Goal: Answer question/provide support: Share knowledge or assist other users

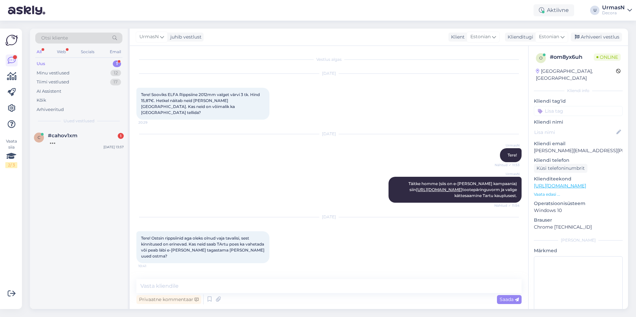
scroll to position [476, 0]
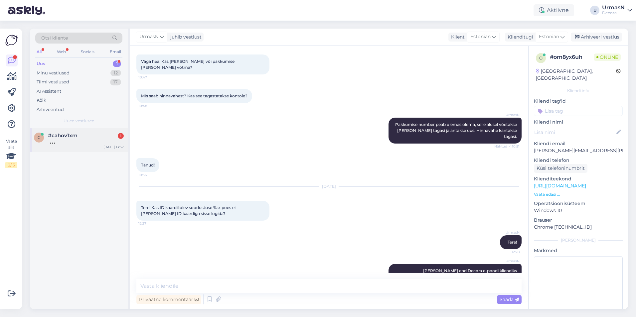
click at [61, 139] on div at bounding box center [86, 142] width 76 height 6
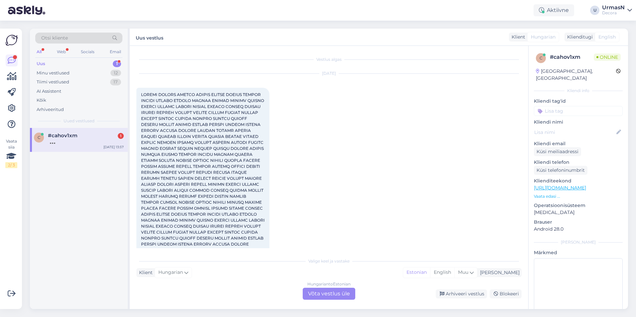
scroll to position [88, 0]
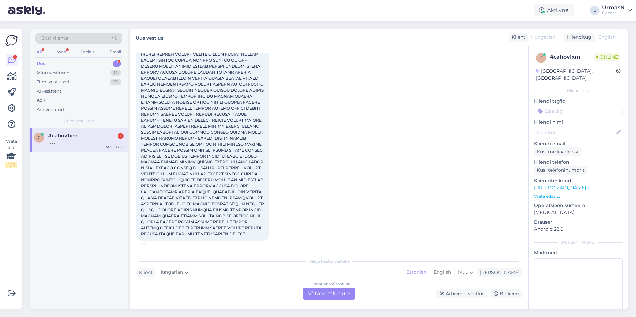
click at [84, 146] on div "c #cahov1xm 1 [DATE] 13:57" at bounding box center [79, 140] width 98 height 24
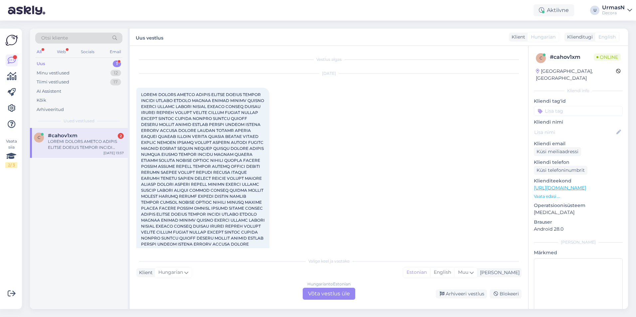
scroll to position [871, 0]
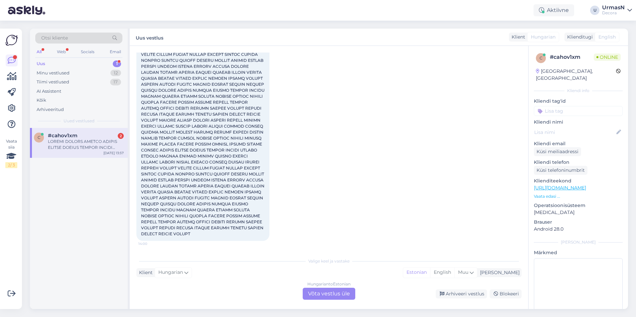
click at [545, 194] on p "Vaata edasi ..." at bounding box center [578, 197] width 89 height 6
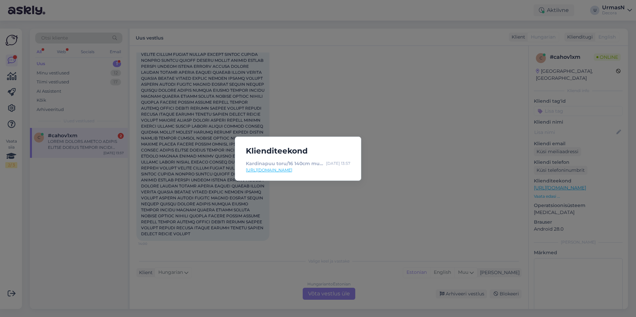
click at [487, 192] on div "Klienditeekond Kardinapuu toru/16 140cm must [CREDIT_CARD_NUMBER] | Decora [DAT…" at bounding box center [318, 158] width 636 height 317
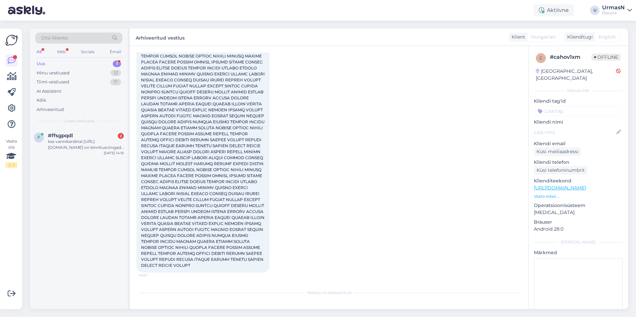
click at [51, 64] on div "Uus 1" at bounding box center [78, 63] width 87 height 9
click at [87, 143] on div "kas vannikardinal [URL][DOMAIN_NAME] on kinnitusrõngad ka kaasas?" at bounding box center [86, 145] width 76 height 12
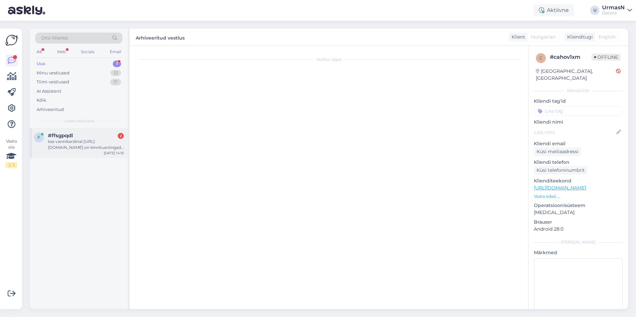
scroll to position [0, 0]
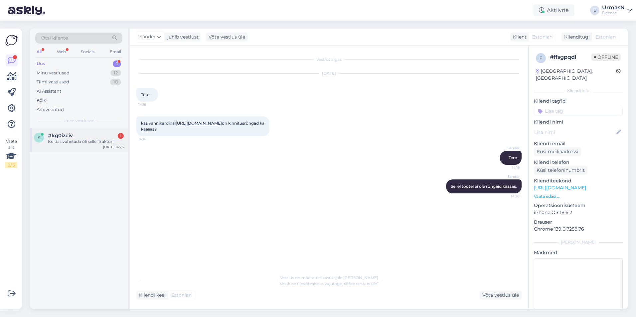
click at [97, 135] on div "#kg0izciv 1" at bounding box center [86, 136] width 76 height 6
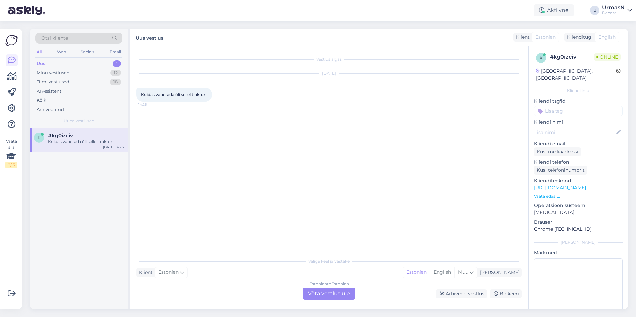
click at [327, 295] on div "Estonian to Estonian Võta vestlus üle" at bounding box center [329, 294] width 53 height 12
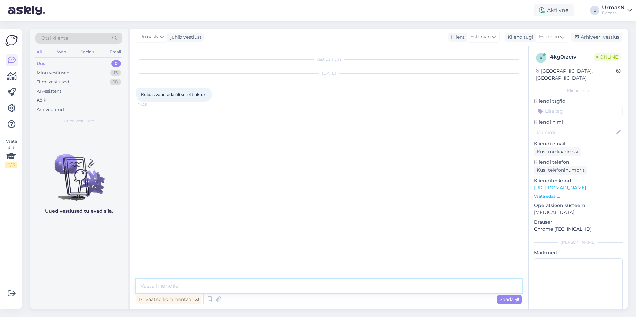
click at [171, 287] on textarea at bounding box center [328, 286] width 385 height 14
type textarea "Tere!"
click at [553, 194] on p "Vaata edasi ..." at bounding box center [578, 197] width 89 height 6
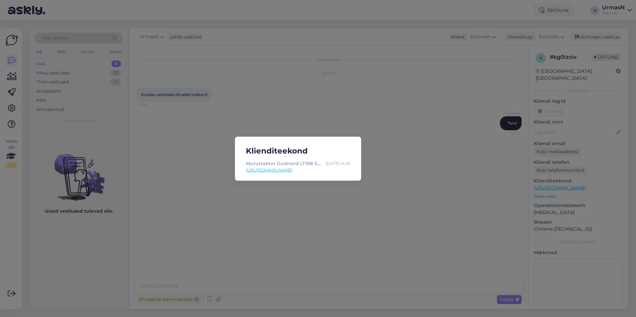
click at [183, 174] on div "Klienditeekond Murutraktor [PERSON_NAME] LT108 SH,LT108SH&GN | Decora [DATE] 14…" at bounding box center [318, 158] width 636 height 317
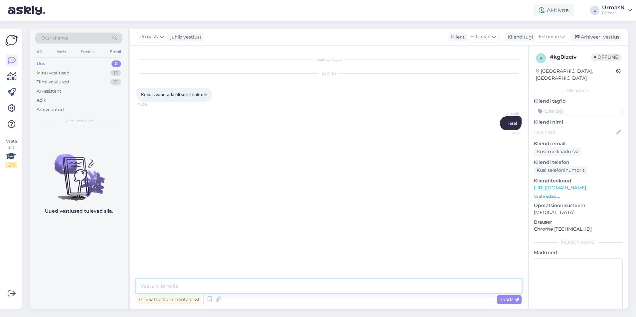
click at [154, 287] on textarea at bounding box center [328, 286] width 385 height 14
paste textarea "516 6046"
type textarea "Pöörduge palun Decora tööriistaosakonna töötajate [PERSON_NAME], telefon: [PHON…"
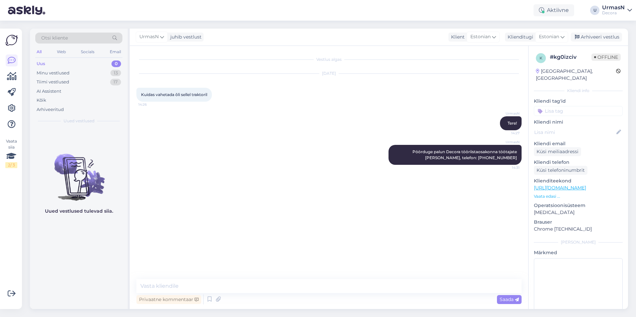
click at [229, 230] on div "Vestlus algas [DATE] Kuidas vahetada õli sellel traktoril 14:26 UrmasN Tere! 14…" at bounding box center [331, 163] width 391 height 221
click at [53, 70] on div "Minu vestlused" at bounding box center [53, 73] width 33 height 7
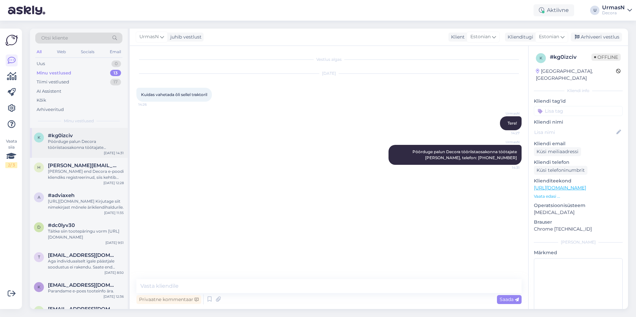
click at [74, 136] on div "#kg0izciv" at bounding box center [86, 136] width 76 height 6
click at [604, 34] on div "Arhiveeri vestlus" at bounding box center [596, 37] width 51 height 9
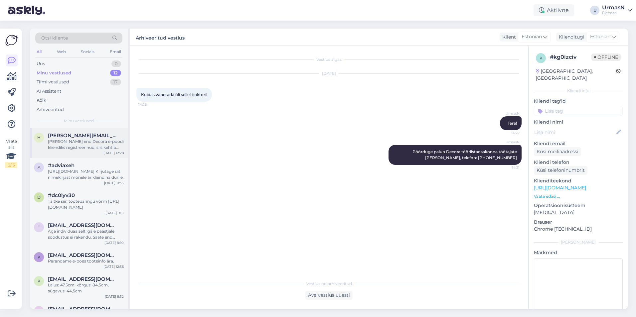
click at [66, 145] on div "[PERSON_NAME] end Decora e-poodi kliendiks registreerinud, siis kehtib tavahinn…" at bounding box center [86, 145] width 76 height 12
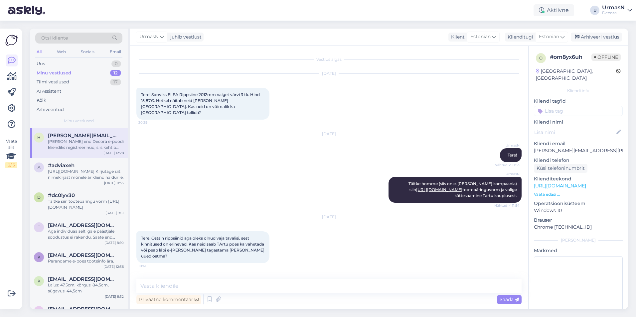
scroll to position [476, 0]
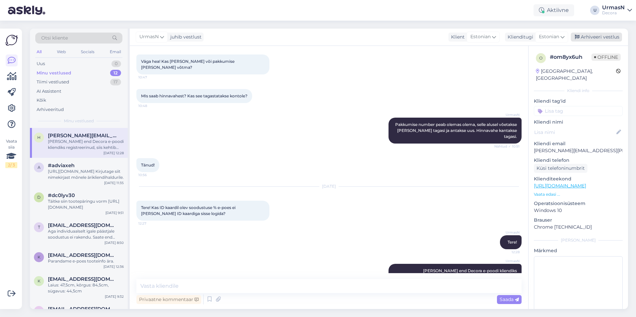
click at [589, 37] on div "Arhiveeri vestlus" at bounding box center [596, 37] width 51 height 9
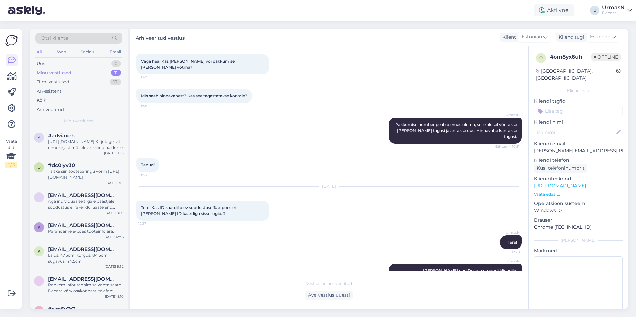
click at [73, 141] on div "[URL][DOMAIN_NAME] Kirjutage siit nimekirjast mõnele ärikliendihaldurile." at bounding box center [86, 145] width 76 height 12
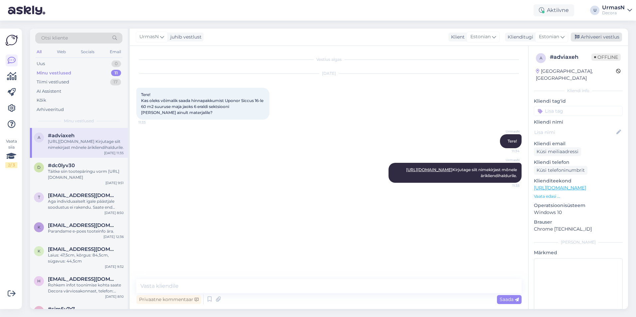
click at [585, 37] on div "Arhiveeri vestlus" at bounding box center [596, 37] width 51 height 9
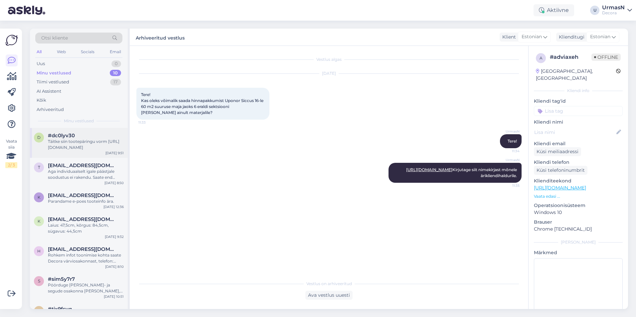
click at [84, 143] on div "Täitke siin tootepäringu vorm [URL][DOMAIN_NAME]" at bounding box center [86, 145] width 76 height 12
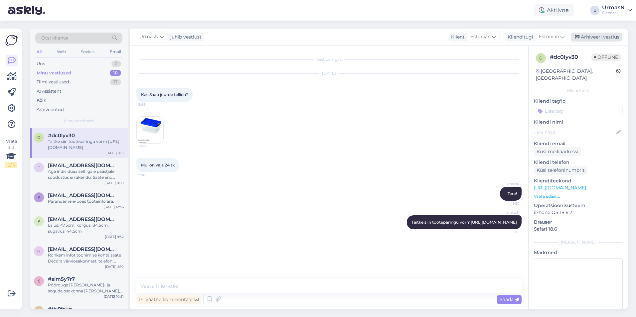
click at [586, 37] on div "Arhiveeri vestlus" at bounding box center [596, 37] width 51 height 9
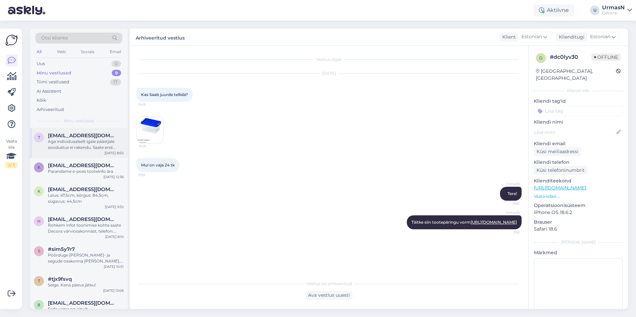
click at [69, 145] on div "Aga individuaalselt igale päästjale soodustus ei rakendu. Saate end [PERSON_NAM…" at bounding box center [86, 145] width 76 height 12
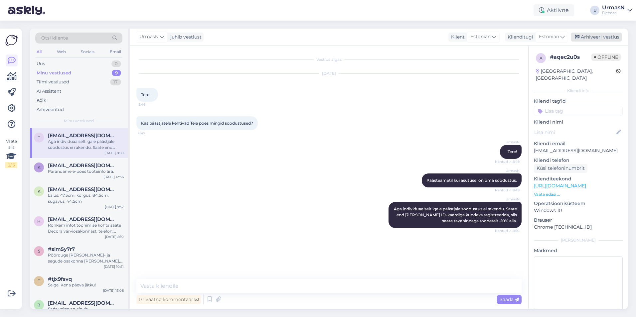
click at [605, 35] on div "Arhiveeri vestlus" at bounding box center [596, 37] width 51 height 9
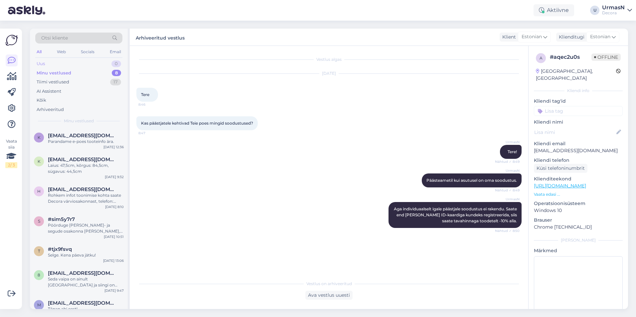
click at [62, 64] on div "Uus 0" at bounding box center [78, 63] width 87 height 9
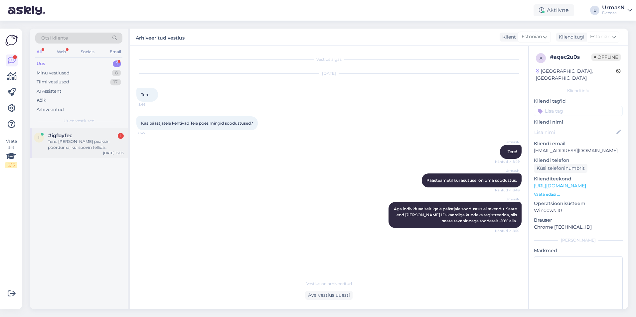
click at [75, 142] on div "Tere. [PERSON_NAME] peaksin pöörduma, kui soovin tellida kardinapuid [GEOGRAPHI…" at bounding box center [86, 145] width 76 height 12
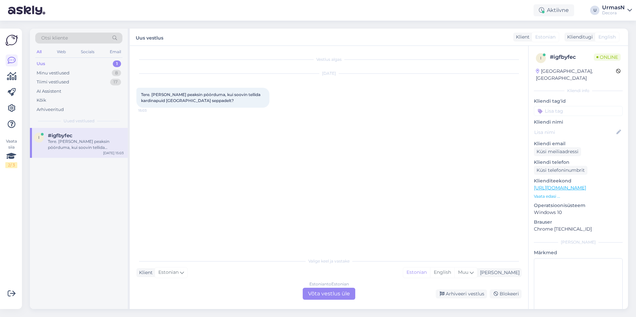
click at [549, 194] on p "Vaata edasi ..." at bounding box center [578, 197] width 89 height 6
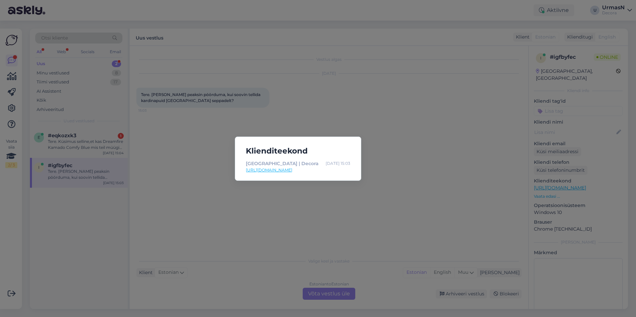
click at [136, 203] on div "Klienditeekond [GEOGRAPHIC_DATA] | Decora [DATE] 15:03 [URL][DOMAIN_NAME]" at bounding box center [318, 158] width 636 height 317
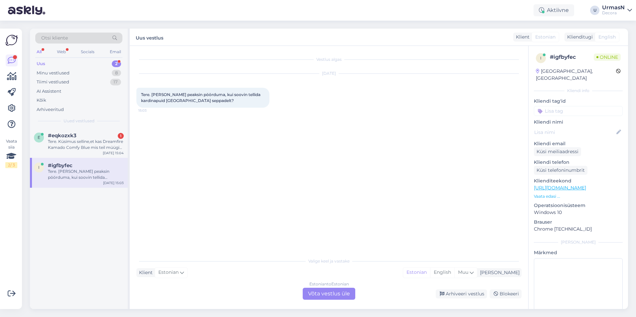
click at [326, 290] on div "Estonian to Estonian Võta vestlus üle" at bounding box center [329, 294] width 53 height 12
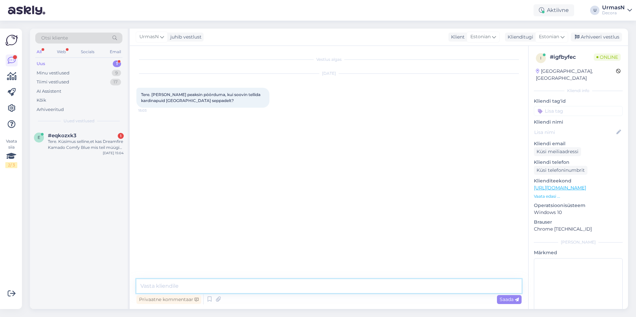
click at [174, 284] on textarea at bounding box center [328, 286] width 385 height 14
type textarea "Tere!"
paste textarea "[URL][DOMAIN_NAME]"
type textarea "[URL][DOMAIN_NAME]"
click at [505, 303] on div "Saada" at bounding box center [509, 299] width 25 height 9
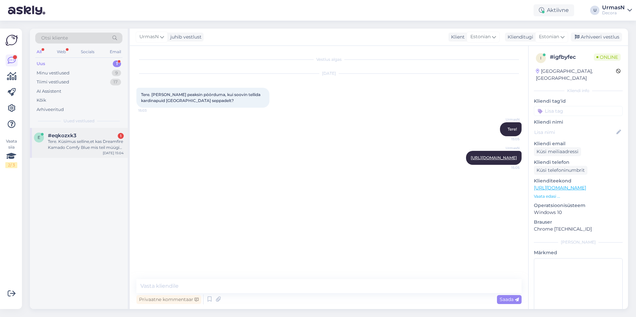
click at [71, 143] on div "Tere. Küsimus selline,et kas Dreamfire Kamado Comfy Blue mis teil müügis on [PE…" at bounding box center [86, 145] width 76 height 12
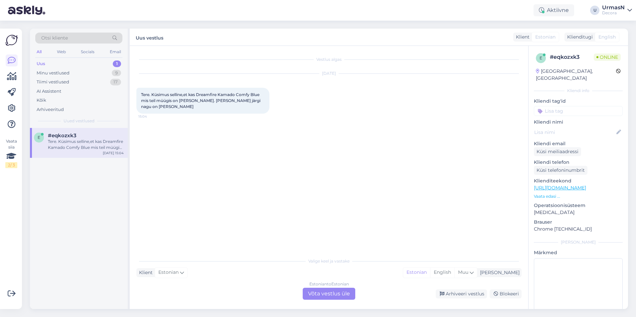
click at [326, 291] on div "Estonian to Estonian Võta vestlus üle" at bounding box center [329, 294] width 53 height 12
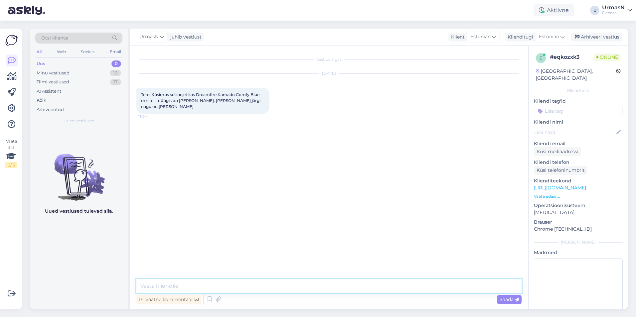
click at [181, 289] on textarea at bounding box center [328, 286] width 385 height 14
type textarea "Tere!"
click at [547, 194] on p "Vaata edasi ..." at bounding box center [578, 197] width 89 height 6
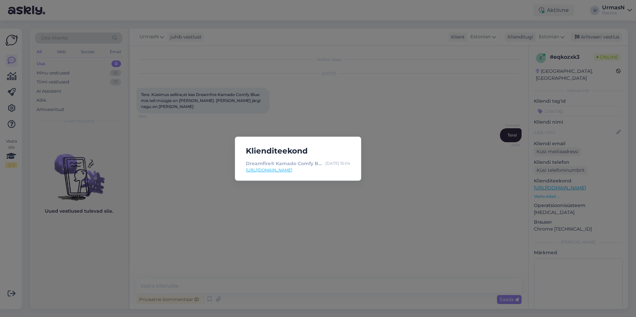
click at [177, 283] on div "Klienditeekond Dreamfire® Kamado Comfy Blue | Decora [DATE] 15:04 [URL][DOMAIN_…" at bounding box center [318, 158] width 636 height 317
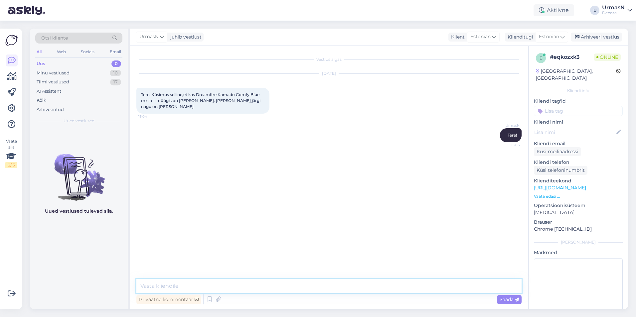
click at [162, 289] on textarea at bounding box center [328, 286] width 385 height 14
type textarea "Tootepildid ei pruugi alati kõige värskemad olla."
type textarea "K"
click at [165, 289] on textarea at bounding box center [328, 286] width 385 height 14
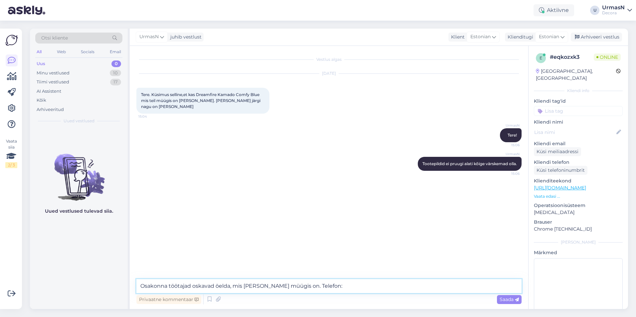
paste textarea "5382 2850"
type textarea "Osakonna töötajad oskavad öelda, mis [PERSON_NAME] müügis on. Telefon: [PHONE_N…"
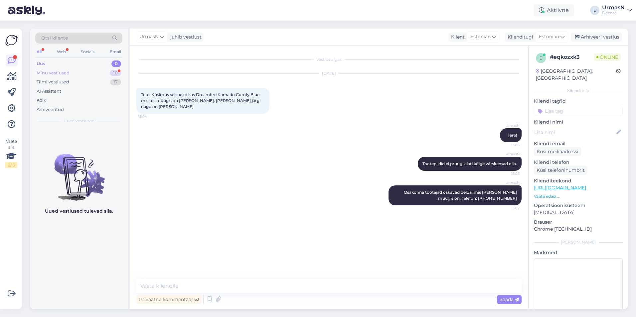
click at [56, 72] on div "Minu vestlused" at bounding box center [53, 73] width 33 height 7
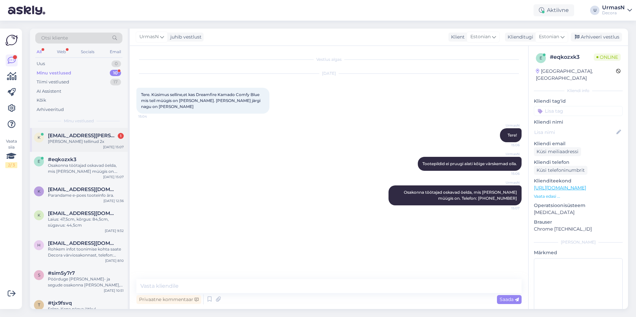
click at [80, 143] on div "[PERSON_NAME] tellinud 2x" at bounding box center [86, 142] width 76 height 6
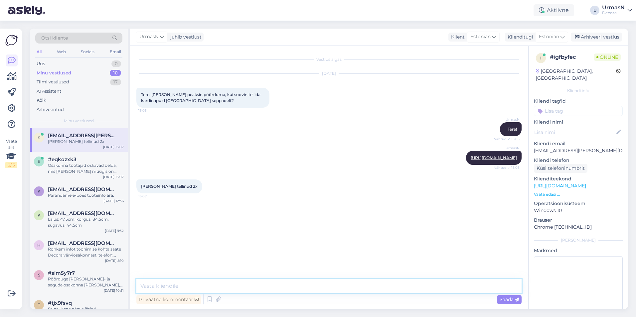
click at [181, 284] on textarea at bounding box center [328, 286] width 385 height 14
click at [544, 192] on p "Vaata edasi ..." at bounding box center [578, 195] width 89 height 6
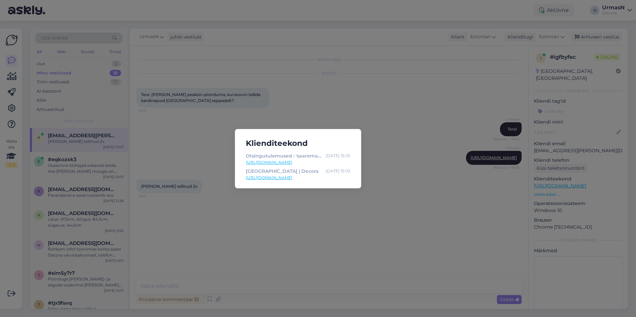
click at [411, 203] on div "Klienditeekond Otsingutulemused : 'saaremaa sepad kardinapuu' | Decora [DATE] 1…" at bounding box center [318, 158] width 636 height 317
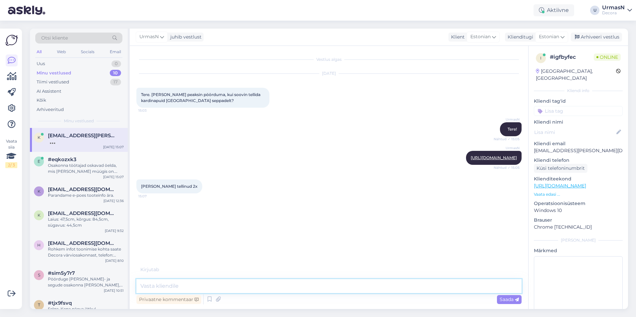
click at [166, 282] on textarea at bounding box center [328, 286] width 385 height 14
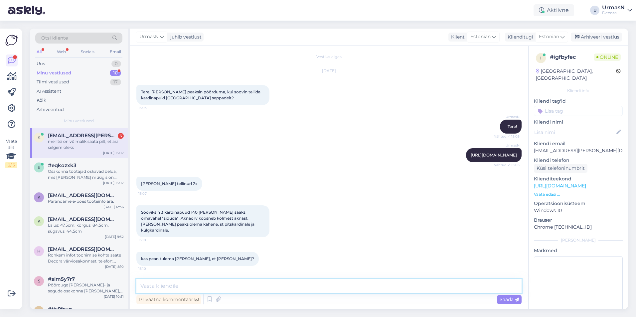
scroll to position [31, 0]
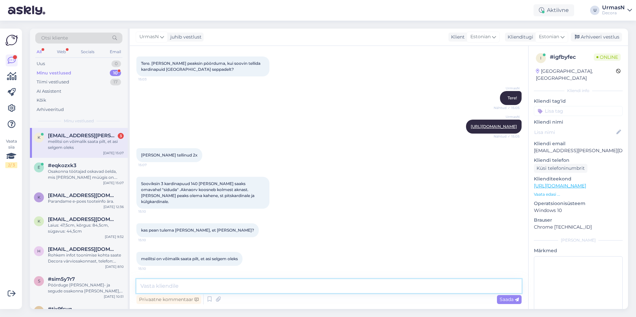
click at [224, 282] on textarea at bounding box center [328, 286] width 385 height 14
type textarea "Kahest kandurit ma valikus ei näe."
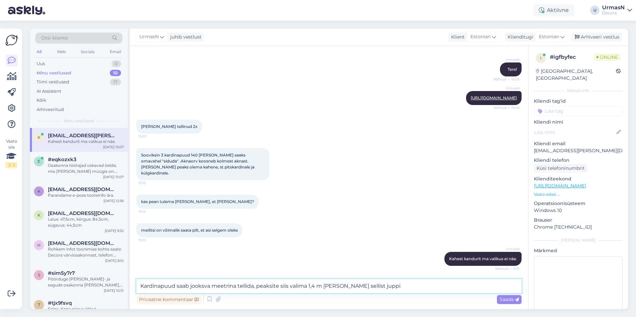
type textarea "Kardinapuud saab jooksva meetrina tellida, peaksite siis valima 1,4 m [PERSON_N…"
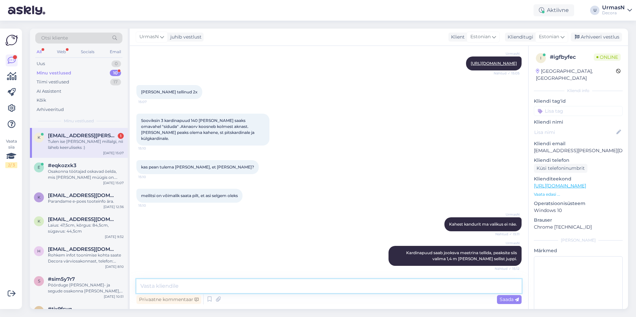
scroll to position [123, 0]
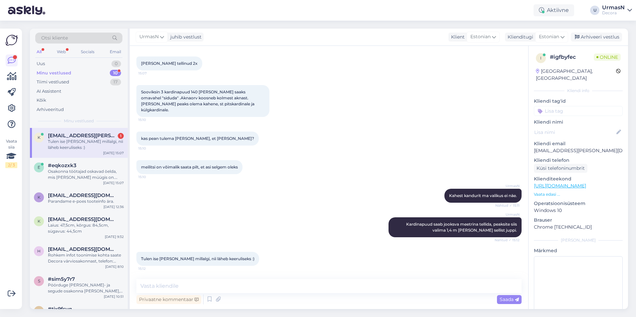
click at [89, 138] on span "[EMAIL_ADDRESS][PERSON_NAME][DOMAIN_NAME]" at bounding box center [82, 136] width 69 height 6
click at [173, 286] on textarea at bounding box center [328, 286] width 385 height 14
click at [162, 285] on textarea at bounding box center [328, 286] width 385 height 14
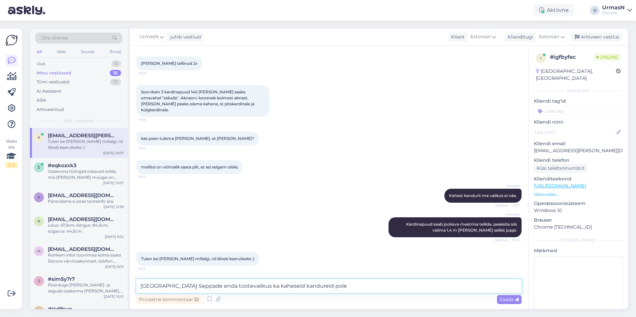
type textarea "[GEOGRAPHIC_DATA] Seppade enda tootevalikus ka kaheseid kandureid pole."
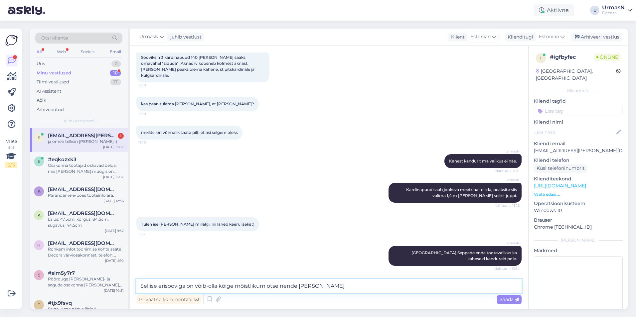
scroll to position [186, 0]
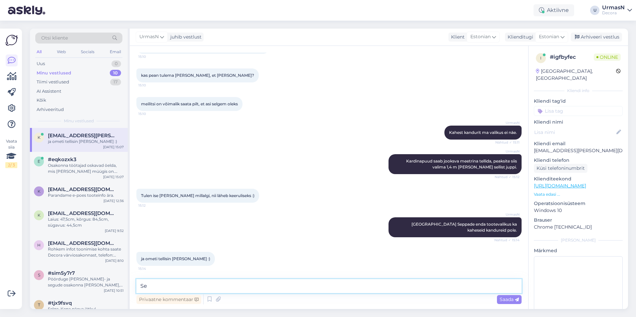
type textarea "S"
type textarea "[PERSON_NAME] või [PERSON_NAME] kaudu Te tellisite neid?"
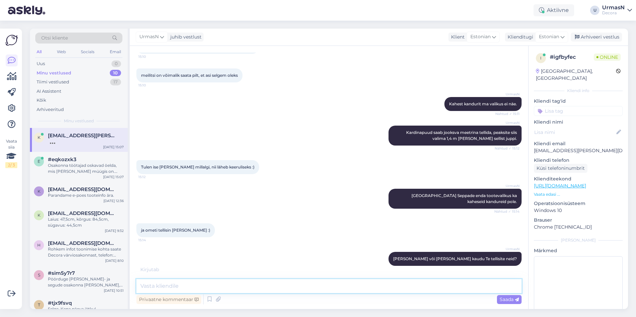
scroll to position [243, 0]
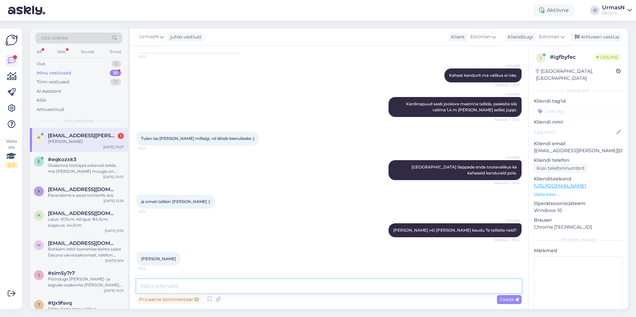
type textarea "O"
type textarea "M"
type textarea "Läbi kaupluse? Mõne kliendihalduri?"
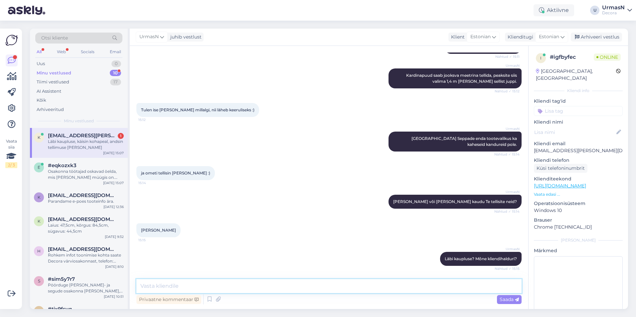
scroll to position [301, 0]
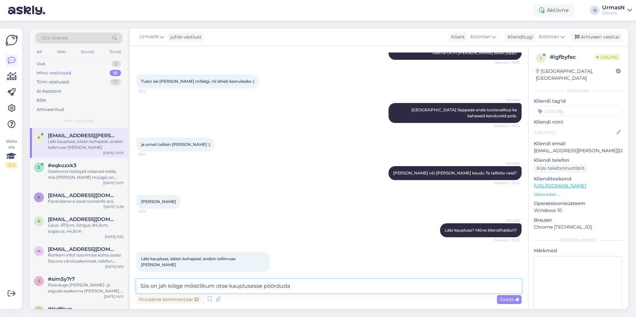
type textarea "Siis on jah kõige mõistlikum otse kauplusesse pöörduda."
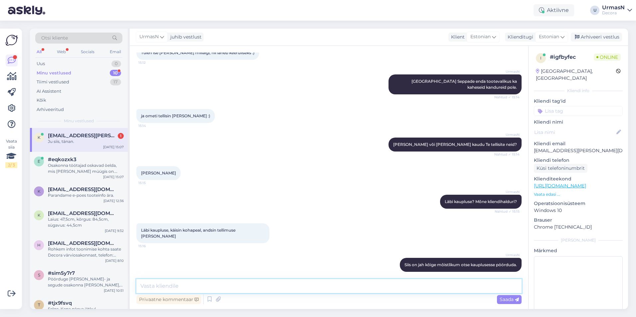
scroll to position [358, 0]
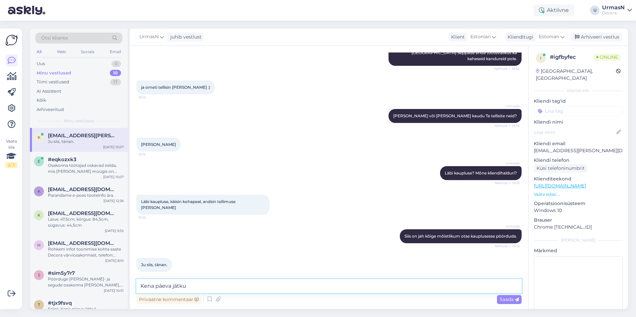
type textarea "Kena päeva jätku!"
